Goal: Find contact information: Find contact information

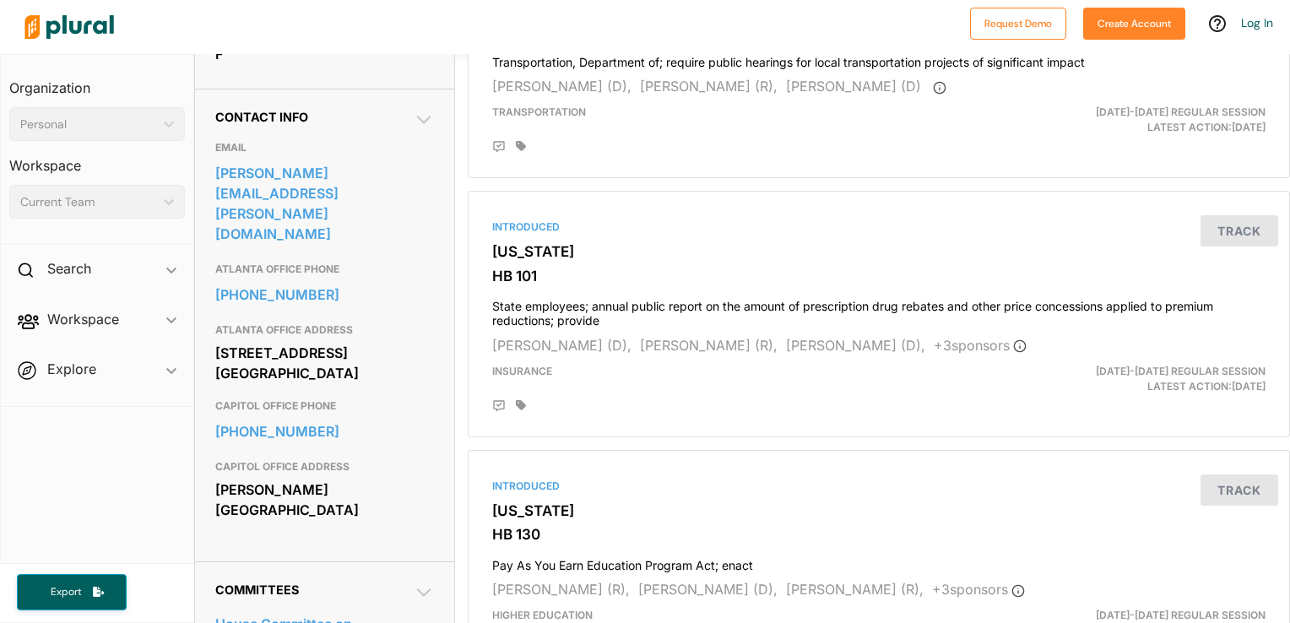
scroll to position [499, 0]
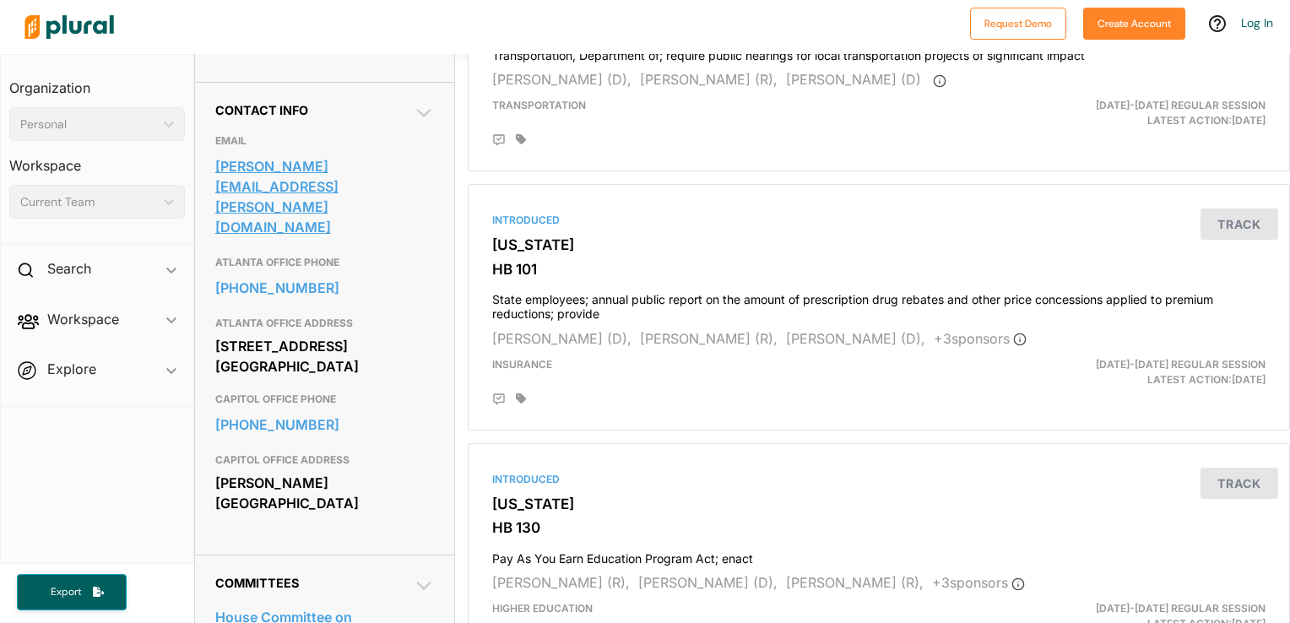
click at [330, 198] on link "stacey.evans@house.ga.gov" at bounding box center [325, 197] width 220 height 86
click at [297, 198] on link "stacey.evans@house.ga.gov" at bounding box center [325, 197] width 220 height 86
click at [215, 154] on link "stacey.evans@house.ga.gov" at bounding box center [325, 197] width 220 height 86
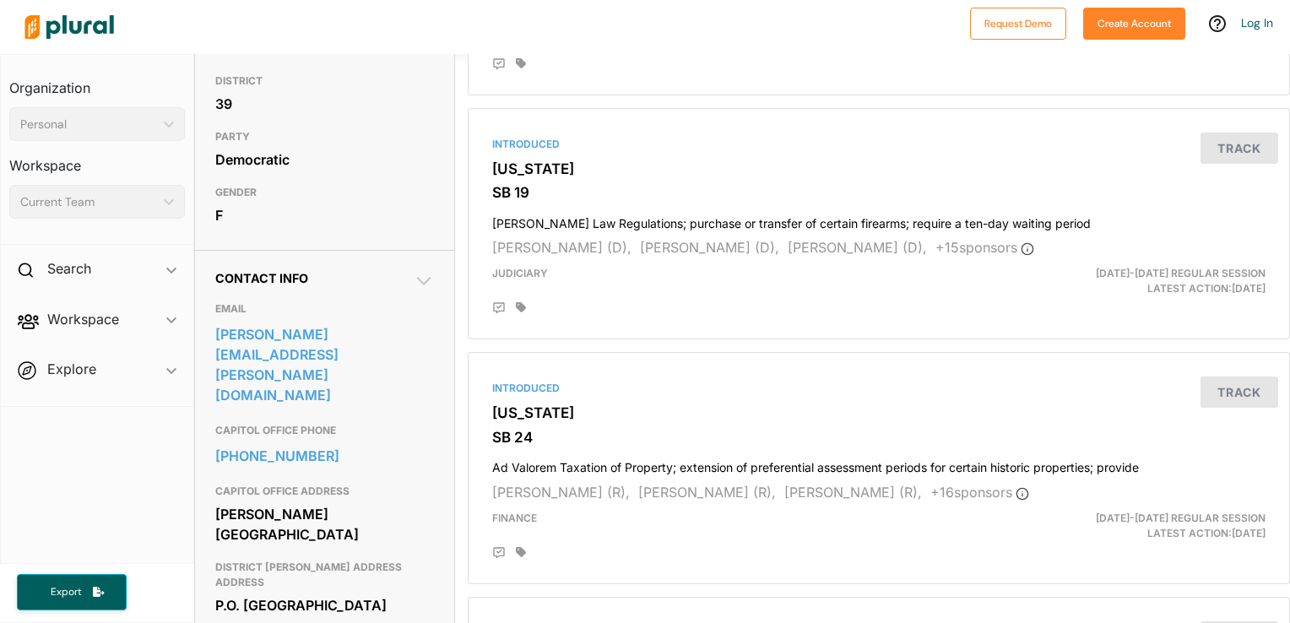
scroll to position [338, 0]
